Goal: Task Accomplishment & Management: Manage account settings

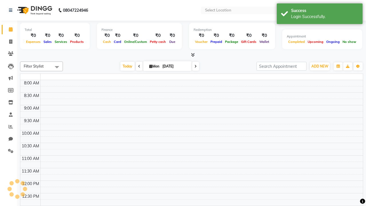
select select "en"
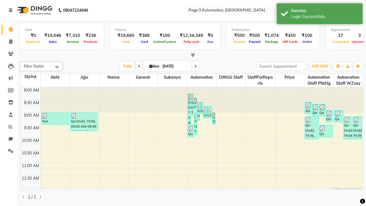
click at [12, 10] on icon at bounding box center [10, 10] width 3 height 4
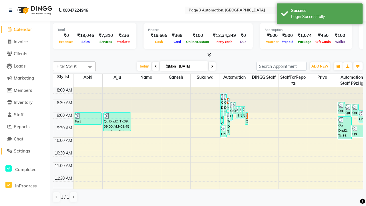
click at [25, 151] on span "Settings" at bounding box center [22, 150] width 16 height 5
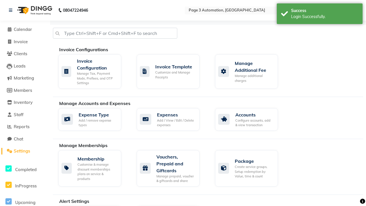
select select "2: 15"
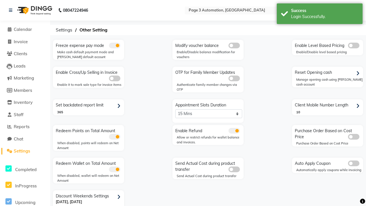
scroll to position [12, 0]
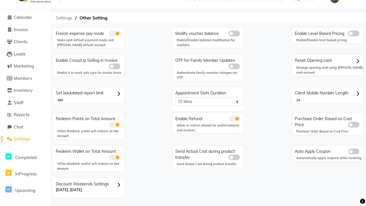
click at [64, 18] on span "Settings" at bounding box center [64, 18] width 22 height 10
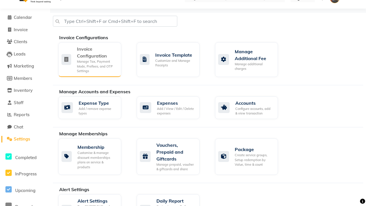
click at [90, 59] on div "Manage Tax, Payment Mode, Prefixes, and OTP Settings" at bounding box center [97, 66] width 40 height 14
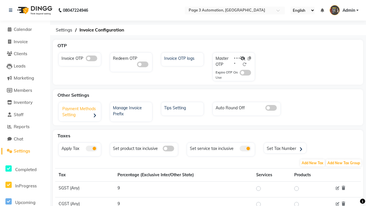
click at [80, 112] on div "Payment Methods Setting" at bounding box center [80, 113] width 41 height 18
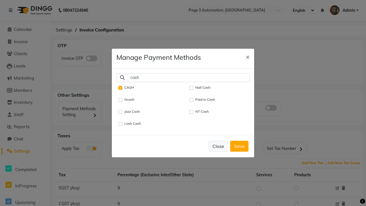
type input "cash"
click at [218, 146] on button "Close" at bounding box center [218, 146] width 19 height 11
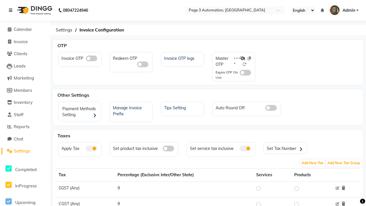
click at [12, 10] on icon at bounding box center [10, 10] width 3 height 4
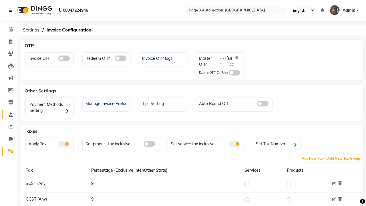
click at [9, 115] on span at bounding box center [11, 115] width 10 height 7
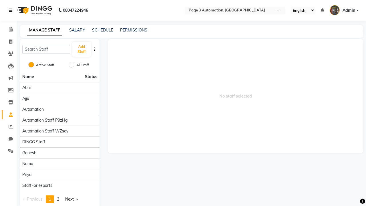
click at [12, 10] on icon at bounding box center [10, 10] width 3 height 4
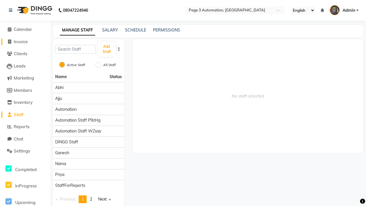
click at [25, 42] on span "Invoice" at bounding box center [21, 41] width 14 height 5
select select "2774"
select select "service"
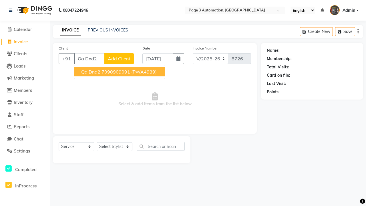
click at [120, 72] on ngb-highlight "7090909091" at bounding box center [116, 72] width 29 height 6
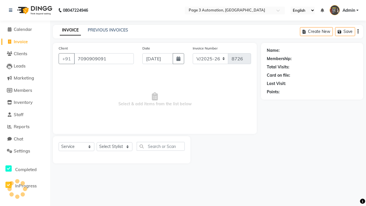
type input "7090909091"
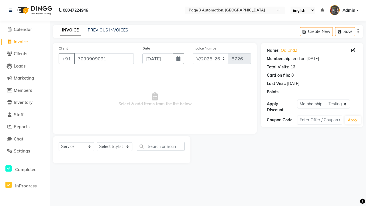
select select "0:"
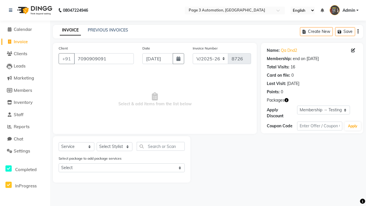
select select "71572"
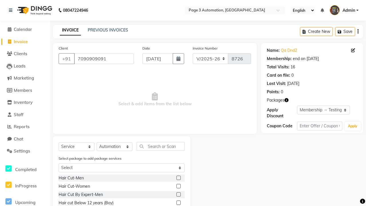
click at [178, 203] on label at bounding box center [179, 203] width 4 height 4
click at [178, 203] on input "checkbox" at bounding box center [179, 203] width 4 height 4
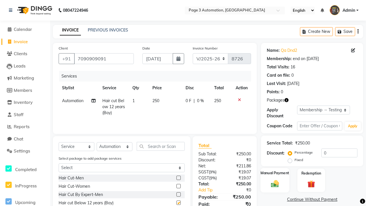
click at [275, 173] on label "Manual Payment" at bounding box center [275, 172] width 29 height 5
checkbox input "false"
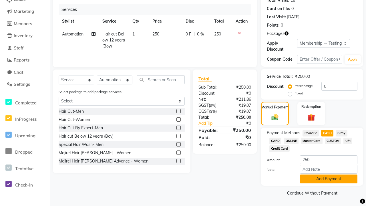
click at [329, 179] on button "Add Payment" at bounding box center [329, 179] width 58 height 9
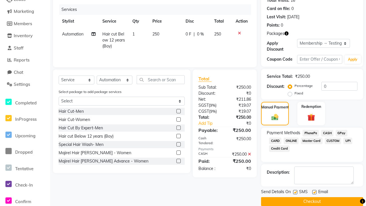
click at [295, 192] on label at bounding box center [295, 192] width 4 height 4
click at [295, 192] on input "checkbox" at bounding box center [295, 193] width 4 height 4
checkbox input "false"
click at [315, 192] on label at bounding box center [315, 192] width 4 height 4
click at [315, 192] on input "checkbox" at bounding box center [315, 193] width 4 height 4
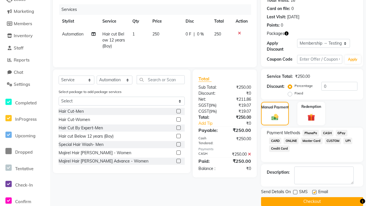
checkbox input "false"
click at [312, 202] on button "Checkout" at bounding box center [312, 201] width 102 height 9
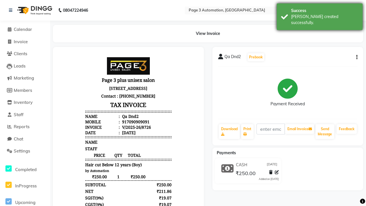
click at [320, 15] on div "[PERSON_NAME] created successfully." at bounding box center [324, 20] width 67 height 12
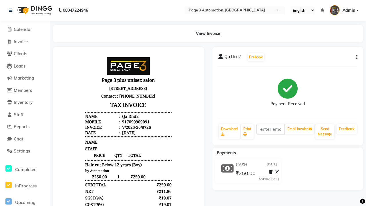
click at [356, 57] on button "button" at bounding box center [355, 57] width 3 height 6
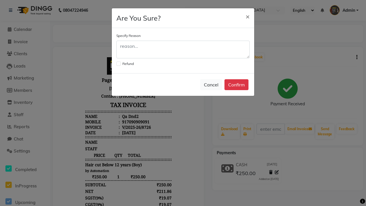
click at [119, 64] on label at bounding box center [119, 64] width 4 height 4
click at [119, 64] on input "checkbox" at bounding box center [119, 63] width 4 height 4
checkbox input "true"
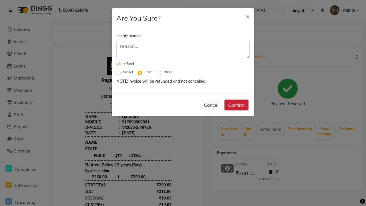
click at [237, 105] on button "Confirm" at bounding box center [237, 105] width 24 height 11
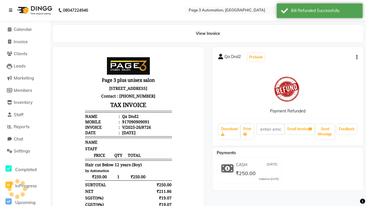
click at [10, 10] on icon at bounding box center [10, 10] width 3 height 4
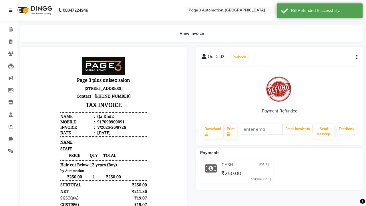
scroll to position [0, 1]
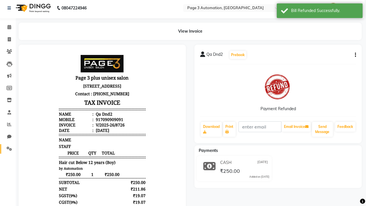
click at [7, 149] on icon at bounding box center [9, 149] width 5 height 4
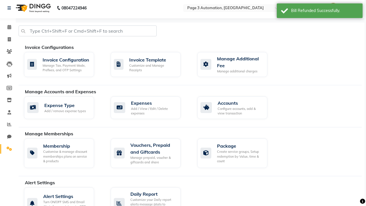
select select "2: 15"
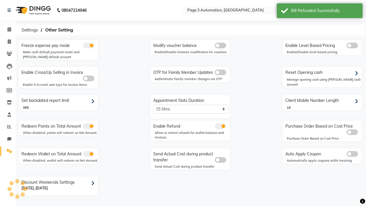
click at [323, 73] on div "Reset Opening cash" at bounding box center [323, 72] width 78 height 9
select select "1486"
